Goal: Task Accomplishment & Management: Complete application form

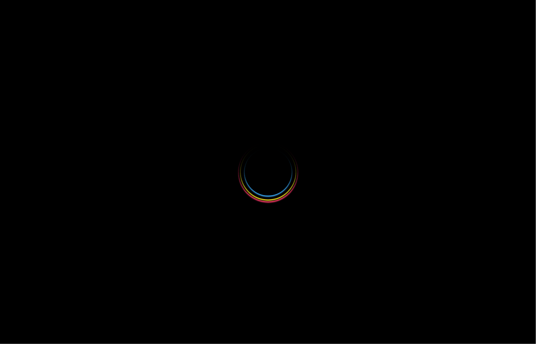
select select
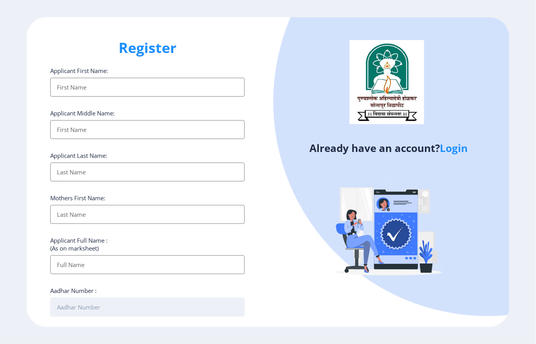
click at [145, 302] on input "Aadhar Number :" at bounding box center [147, 307] width 194 height 19
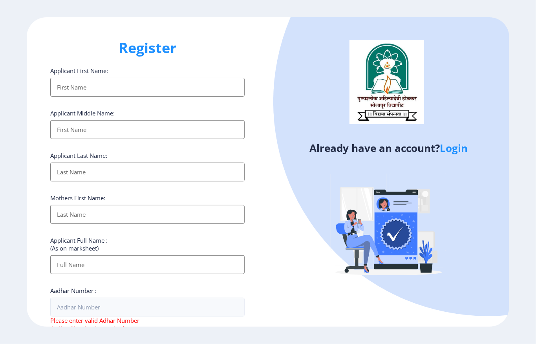
click at [68, 97] on div "Applicant First Name: Applicant Middle Name: Applicant Last Name: Mothers First…" at bounding box center [147, 311] width 194 height 489
click at [71, 85] on input "Applicant First Name:" at bounding box center [147, 87] width 194 height 19
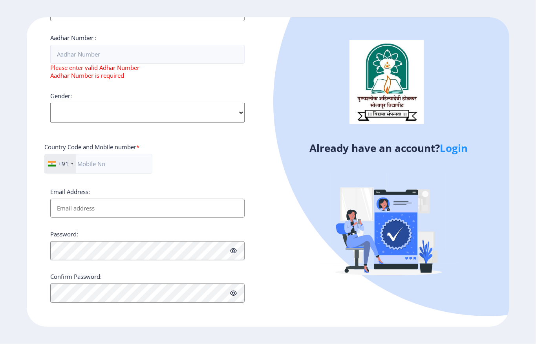
scroll to position [255, 0]
click at [99, 170] on input "text" at bounding box center [98, 164] width 108 height 20
click at [72, 106] on select "Select Gender [DEMOGRAPHIC_DATA] [DEMOGRAPHIC_DATA] Other" at bounding box center [147, 113] width 194 height 20
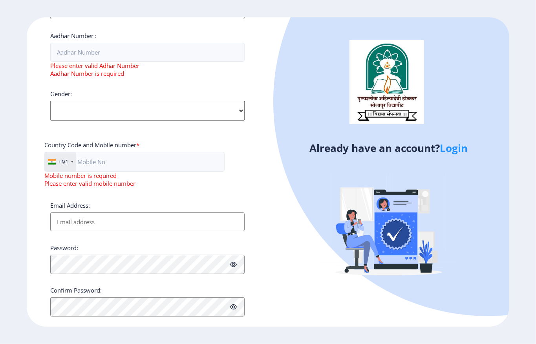
click at [261, 126] on div "Register Applicant First Name: Applicant Middle Name: Applicant Last Name: Moth…" at bounding box center [147, 171] width 241 height 309
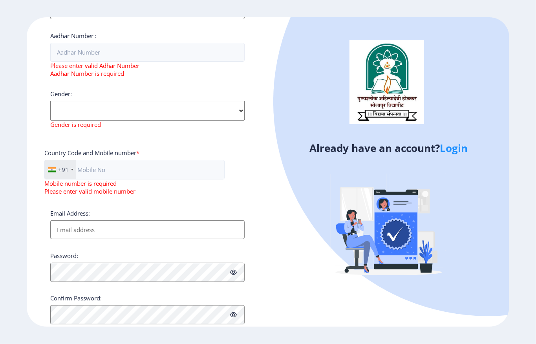
click at [94, 92] on div "Gender: Select Gender [DEMOGRAPHIC_DATA] [DEMOGRAPHIC_DATA] Other Gender is req…" at bounding box center [147, 109] width 194 height 38
click at [106, 146] on div "Applicant First Name: Applicant Middle Name: Applicant Last Name: Mothers First…" at bounding box center [147, 68] width 194 height 512
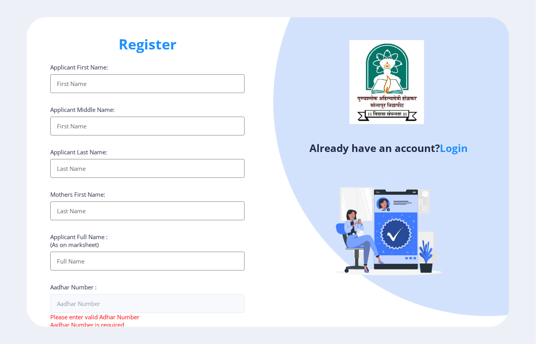
scroll to position [0, 0]
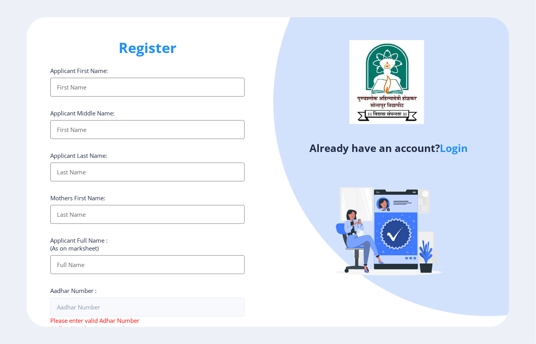
click at [118, 84] on input "Applicant First Name:" at bounding box center [147, 87] width 194 height 19
drag, startPoint x: 260, startPoint y: 233, endPoint x: 106, endPoint y: 236, distance: 154.4
click at [108, 236] on div "Register Applicant First Name: Applicant Middle Name: Applicant Last Name: Moth…" at bounding box center [147, 171] width 241 height 309
click at [65, 228] on div "Applicant First Name: Applicant Middle Name: Applicant Last Name: Mothers First…" at bounding box center [147, 323] width 194 height 512
drag, startPoint x: 109, startPoint y: 249, endPoint x: 43, endPoint y: 239, distance: 66.3
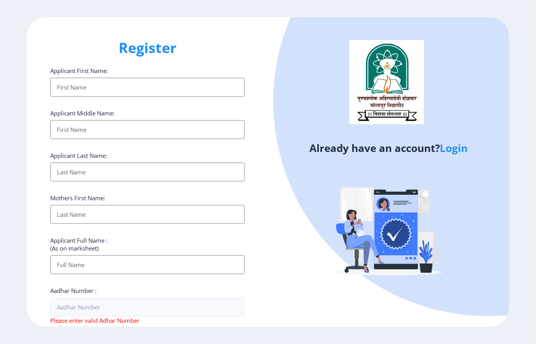
click at [43, 239] on div "Register Applicant First Name: Applicant Middle Name: Applicant Last Name: Moth…" at bounding box center [147, 171] width 241 height 309
click at [46, 243] on div "Register Applicant First Name: Applicant Middle Name: Applicant Last Name: Moth…" at bounding box center [147, 171] width 241 height 309
drag, startPoint x: 46, startPoint y: 243, endPoint x: 105, endPoint y: 254, distance: 59.9
click at [104, 254] on div "Register Applicant First Name: Applicant Middle Name: Applicant Last Name: Moth…" at bounding box center [147, 171] width 241 height 309
click at [105, 263] on input "Applicant First Name:" at bounding box center [147, 264] width 194 height 19
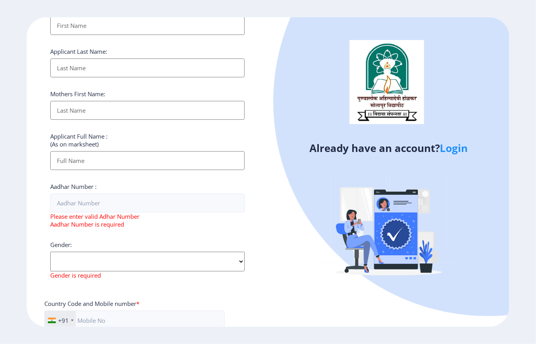
scroll to position [104, 0]
